Goal: Transaction & Acquisition: Book appointment/travel/reservation

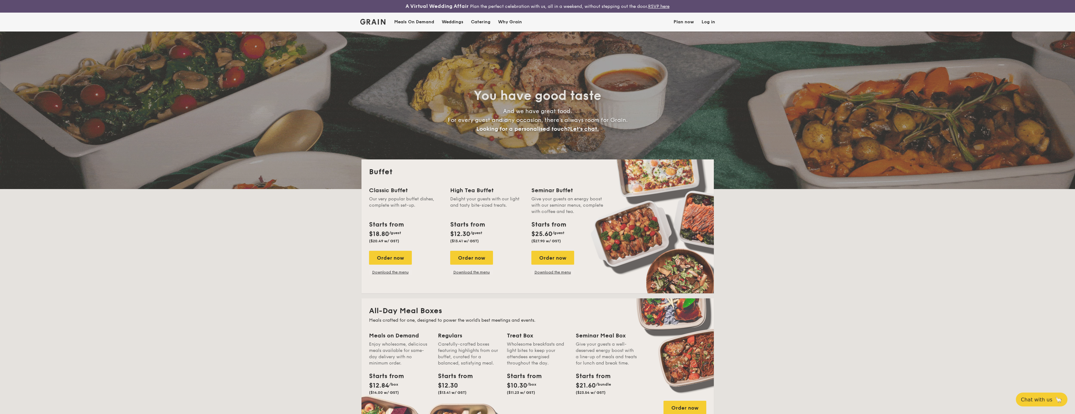
select select
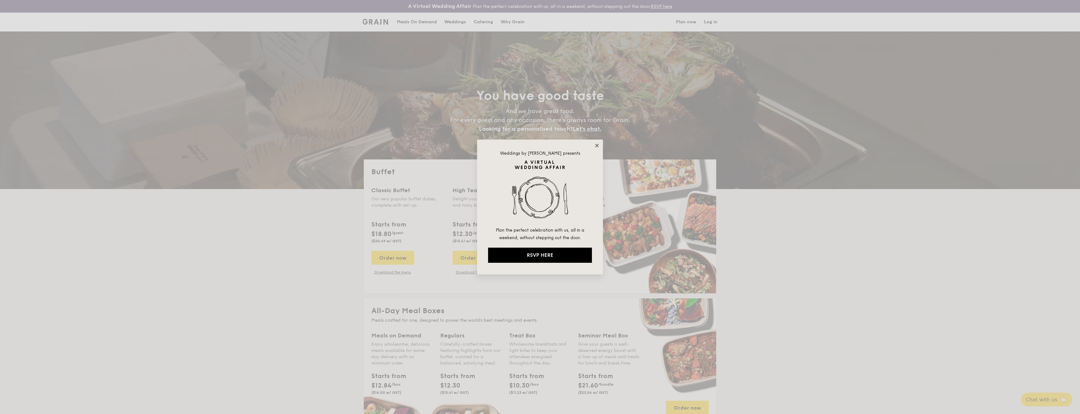
click at [599, 145] on icon at bounding box center [597, 146] width 6 height 6
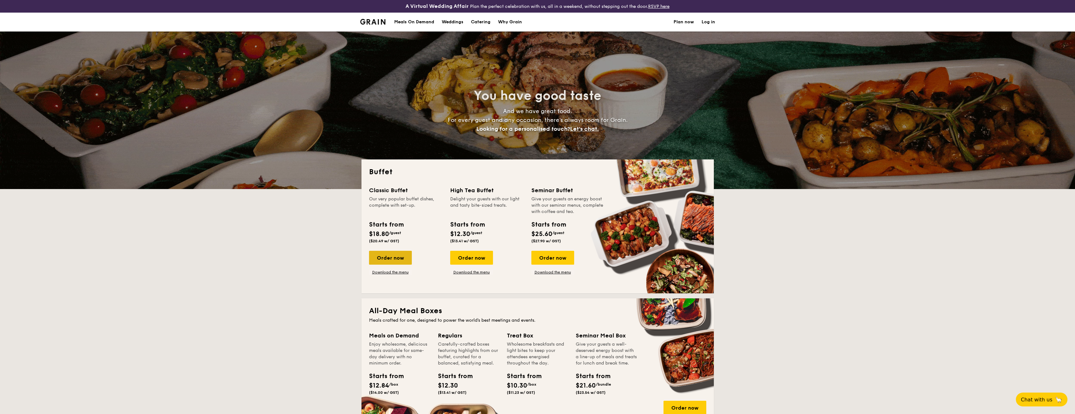
click at [403, 254] on div "Order now" at bounding box center [390, 257] width 43 height 14
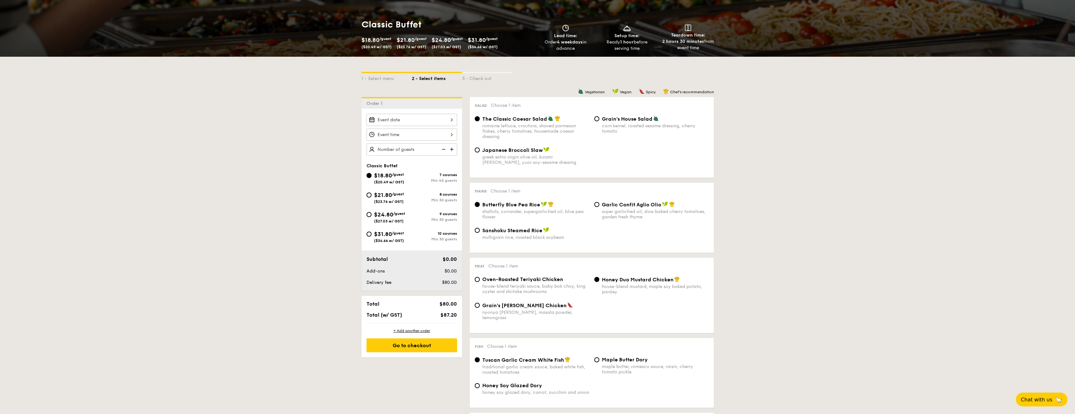
scroll to position [94, 0]
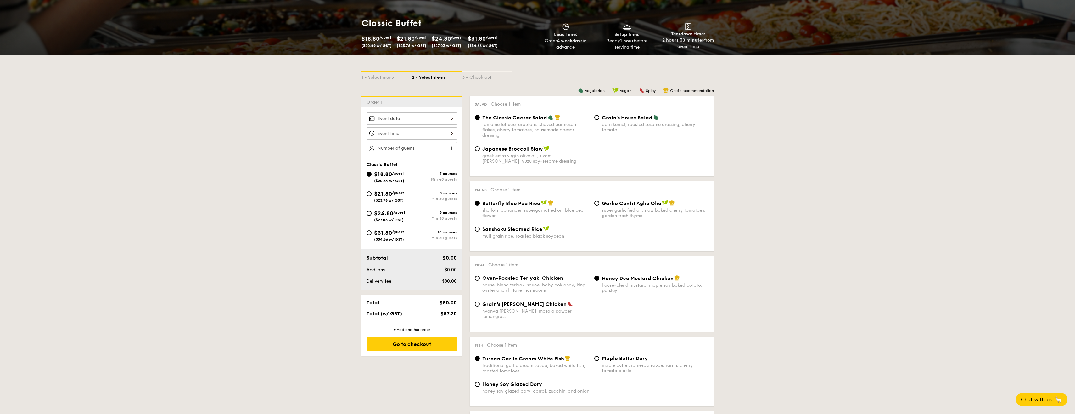
click at [440, 148] on img at bounding box center [442, 148] width 9 height 12
click at [454, 146] on img at bounding box center [452, 148] width 9 height 12
click at [453, 147] on img at bounding box center [452, 148] width 9 height 12
click at [449, 147] on img at bounding box center [452, 148] width 9 height 12
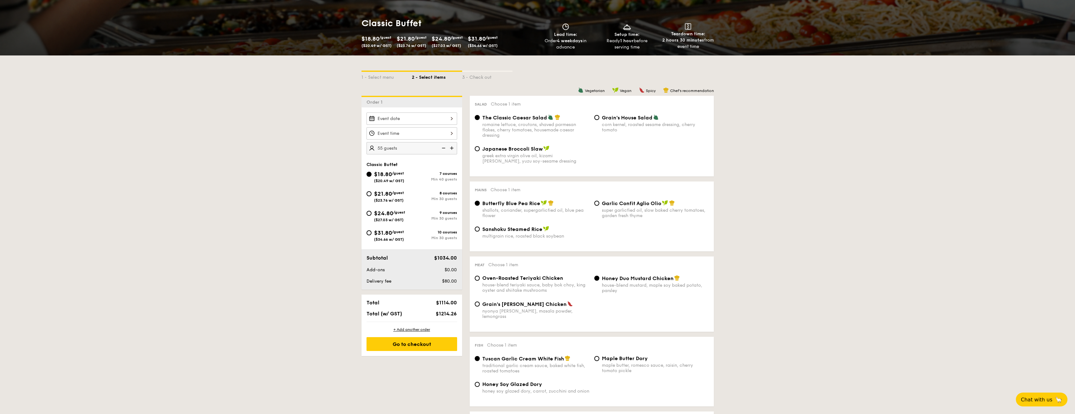
type input "60 guests"
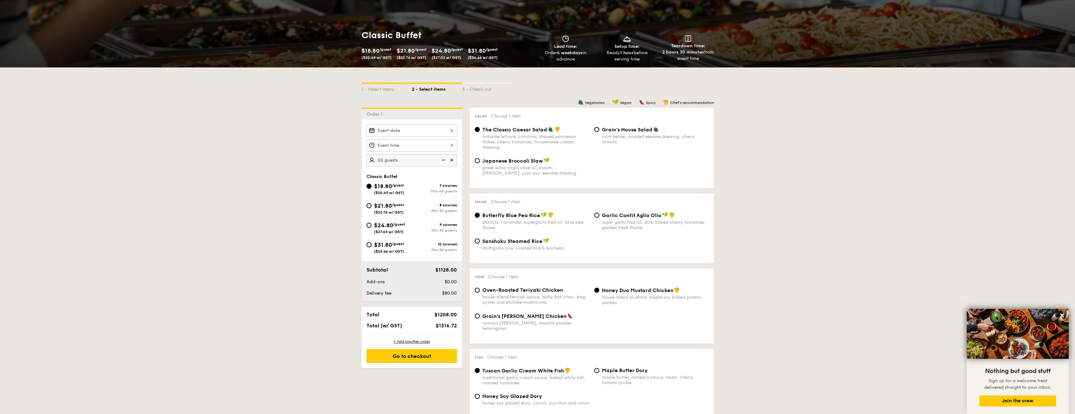
scroll to position [72, 0]
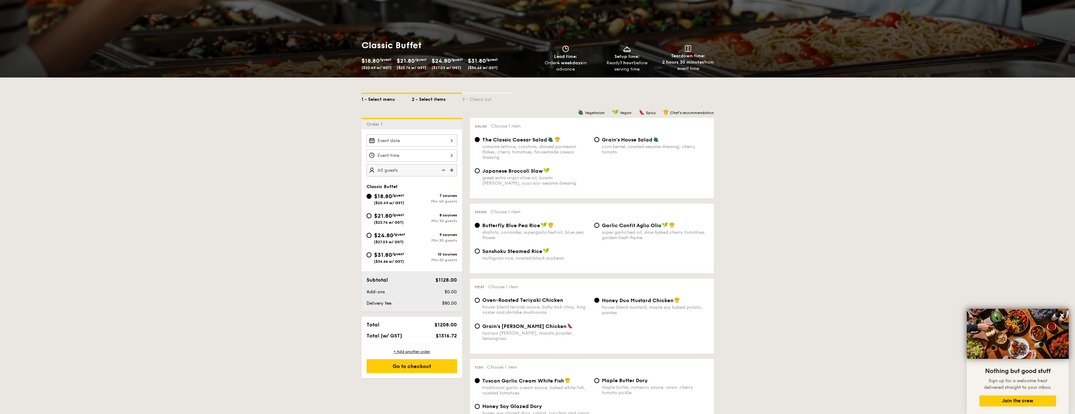
click at [381, 99] on div "1 - Select menu" at bounding box center [387, 98] width 50 height 9
select select
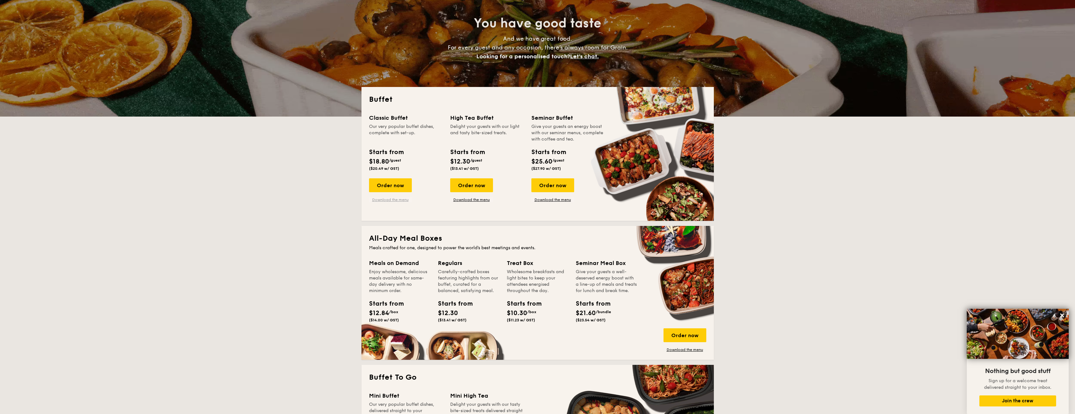
click at [397, 200] on link "Download the menu" at bounding box center [390, 199] width 43 height 5
